Goal: Task Accomplishment & Management: Use online tool/utility

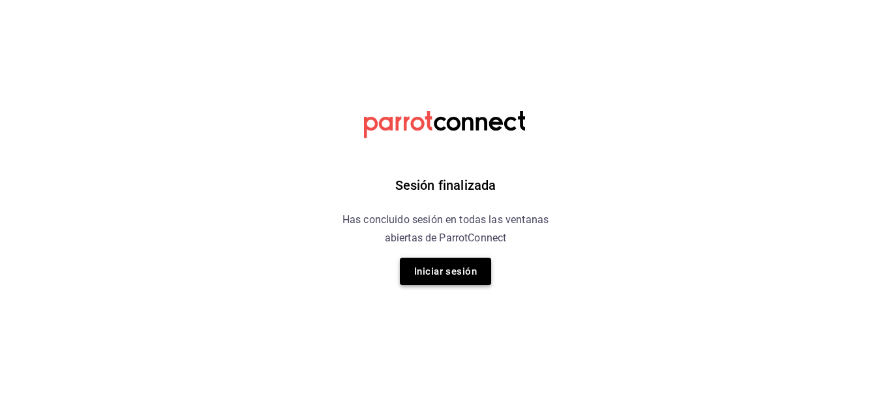
click at [439, 272] on button "Iniciar sesión" at bounding box center [445, 271] width 91 height 27
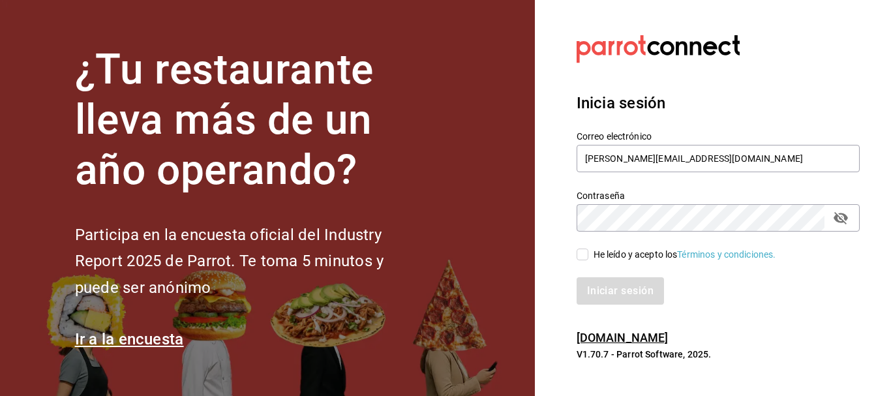
click at [582, 252] on input "He leído y acepto los Términos y condiciones." at bounding box center [582, 254] width 12 height 12
checkbox input "true"
click at [623, 286] on button "Iniciar sesión" at bounding box center [620, 290] width 89 height 27
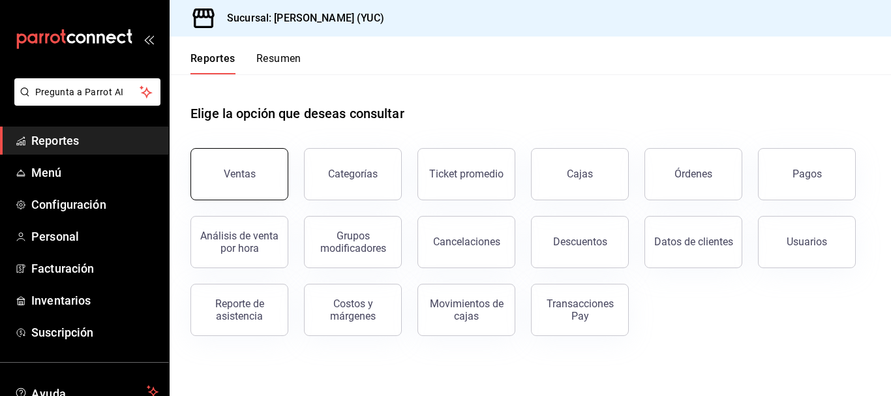
click at [256, 153] on button "Ventas" at bounding box center [239, 174] width 98 height 52
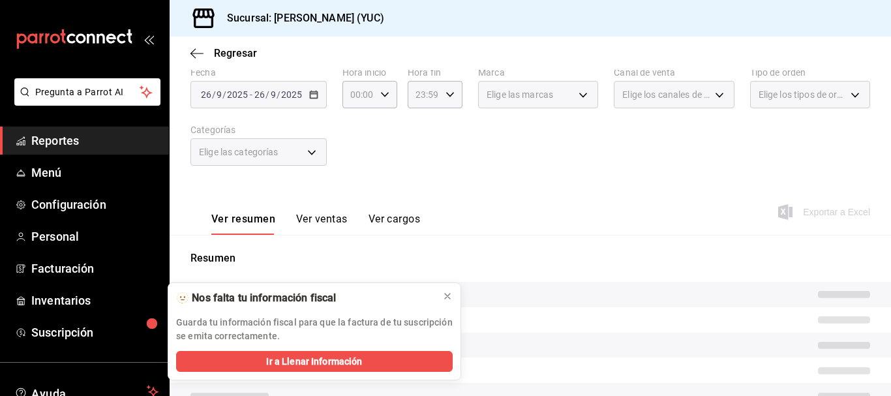
click at [380, 226] on button "Ver cargos" at bounding box center [394, 224] width 52 height 22
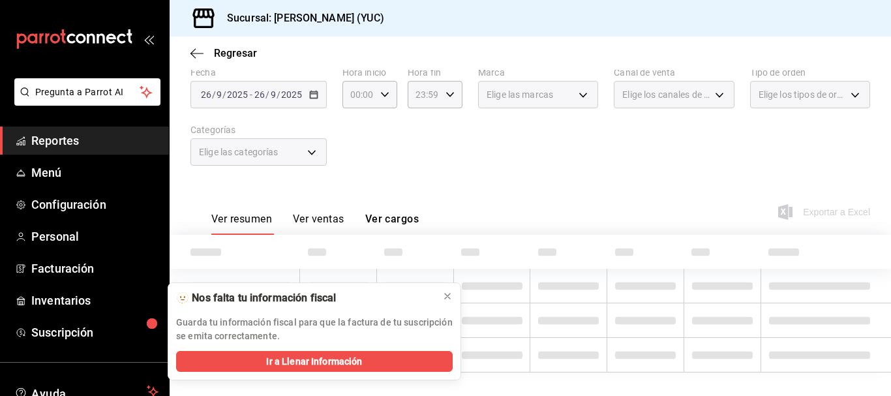
scroll to position [86, 0]
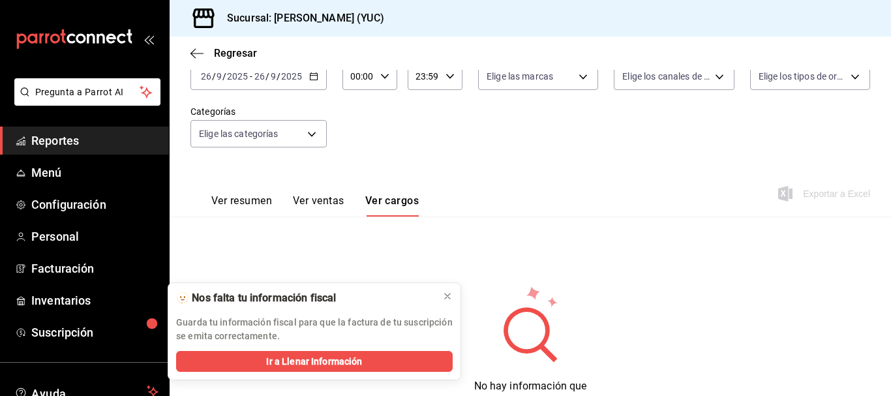
click at [320, 200] on button "Ver ventas" at bounding box center [319, 205] width 52 height 22
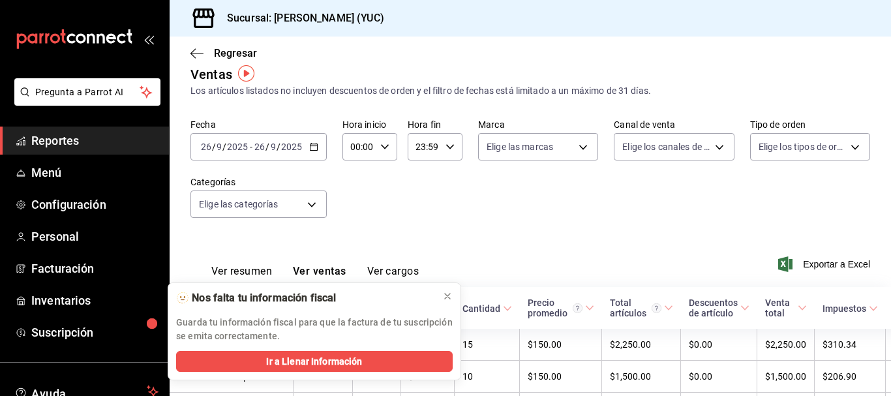
scroll to position [15, 0]
click at [379, 201] on div "Fecha 2025-09-26 26 / 9 / 2025 - 2025-09-26 26 / 9 / 2025 Hora inicio 00:00 Hor…" at bounding box center [529, 176] width 679 height 115
click at [380, 150] on icon "button" at bounding box center [384, 147] width 9 height 9
click at [356, 187] on span "17" at bounding box center [355, 189] width 6 height 10
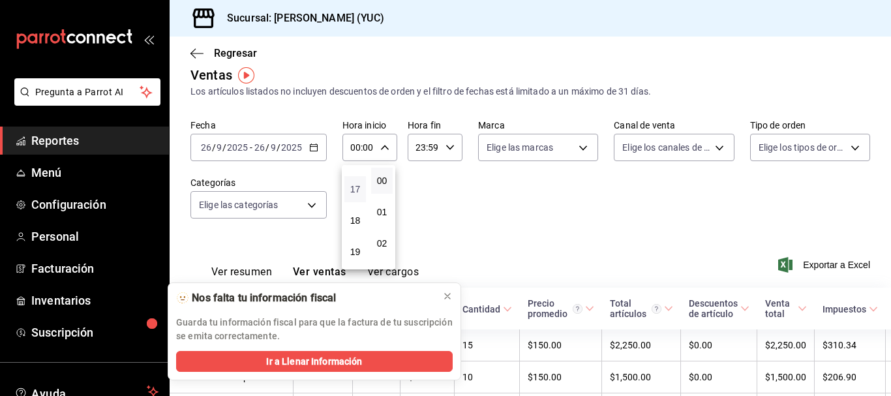
type input "17:00"
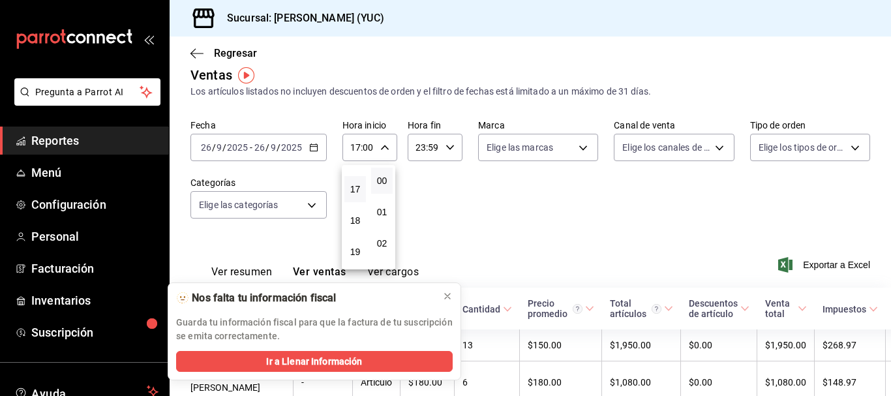
click at [518, 198] on div at bounding box center [445, 198] width 891 height 396
click at [315, 155] on div "2025-09-26 26 / 9 / 2025 - 2025-09-26 26 / 9 / 2025" at bounding box center [258, 147] width 136 height 27
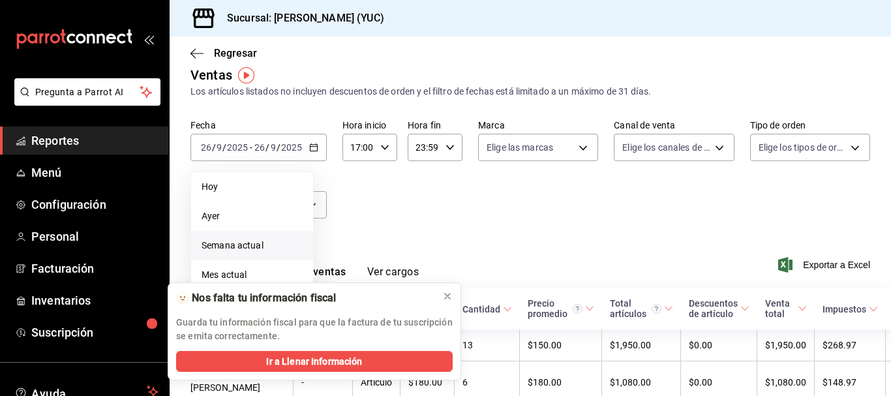
click at [236, 246] on span "Semana actual" at bounding box center [251, 246] width 101 height 14
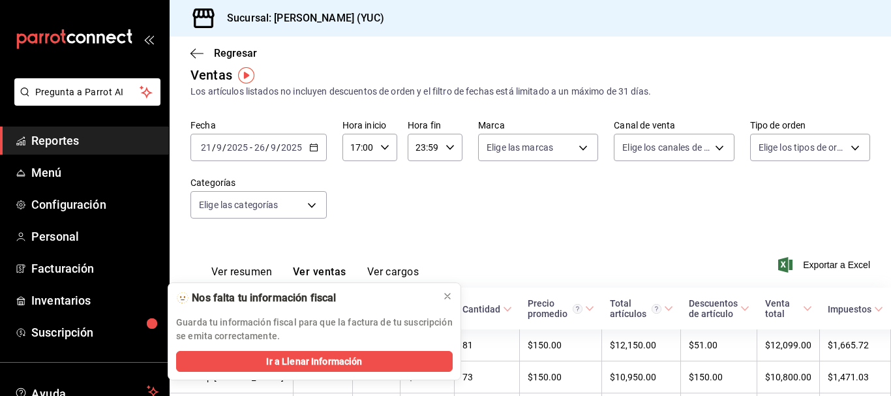
click at [312, 149] on icon "button" at bounding box center [313, 147] width 9 height 9
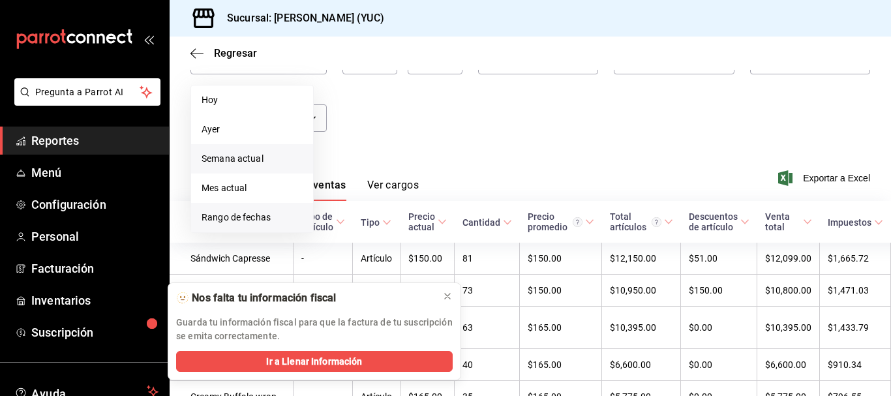
scroll to position [102, 0]
click at [245, 217] on span "Rango de fechas" at bounding box center [251, 217] width 101 height 14
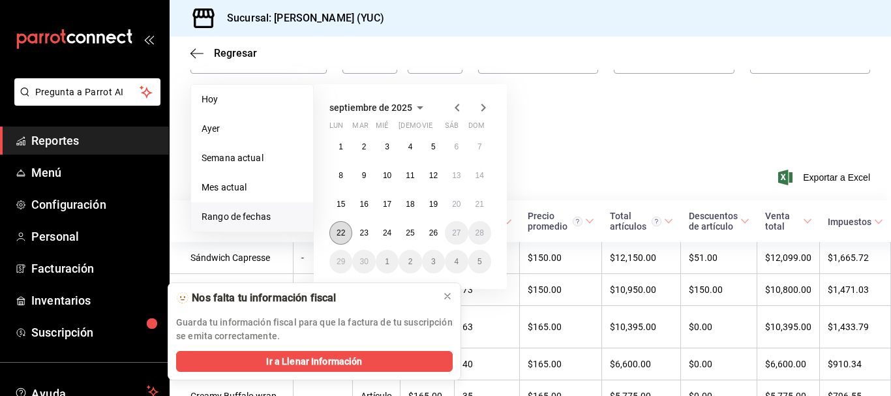
click at [342, 232] on abbr "22" at bounding box center [340, 232] width 8 height 9
click at [432, 231] on abbr "26" at bounding box center [433, 232] width 8 height 9
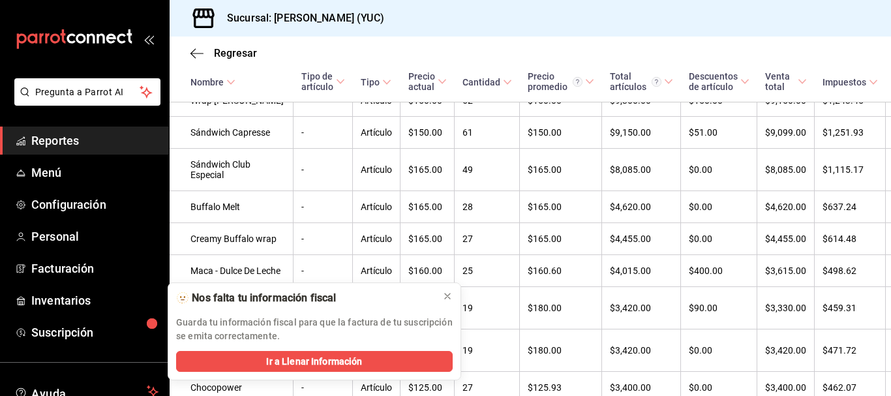
scroll to position [309, 0]
